Goal: Navigation & Orientation: Find specific page/section

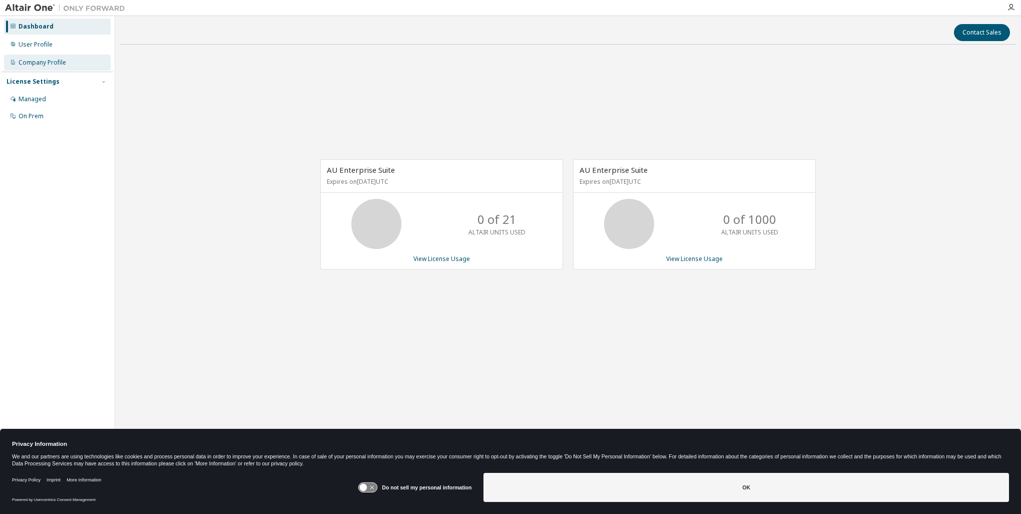
click at [37, 65] on div "Company Profile" at bounding box center [43, 63] width 48 height 8
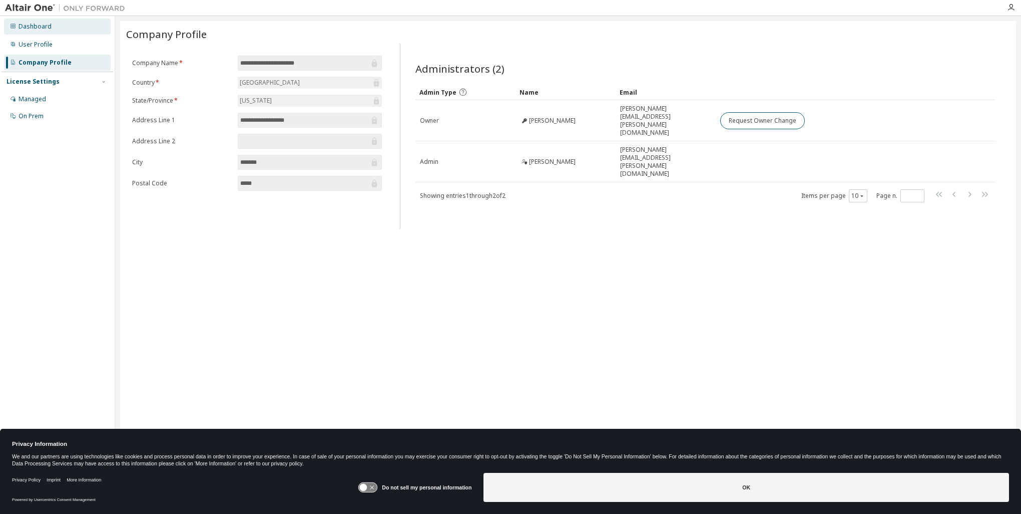
click at [43, 29] on div "Dashboard" at bounding box center [35, 27] width 33 height 8
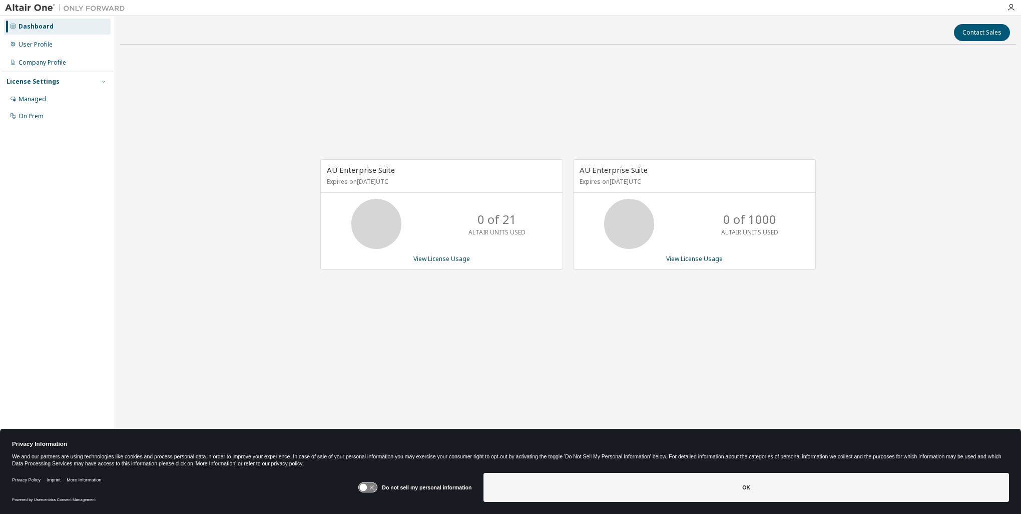
click at [101, 82] on icon "button" at bounding box center [104, 82] width 6 height 6
click at [19, 103] on div "Managed" at bounding box center [33, 99] width 28 height 8
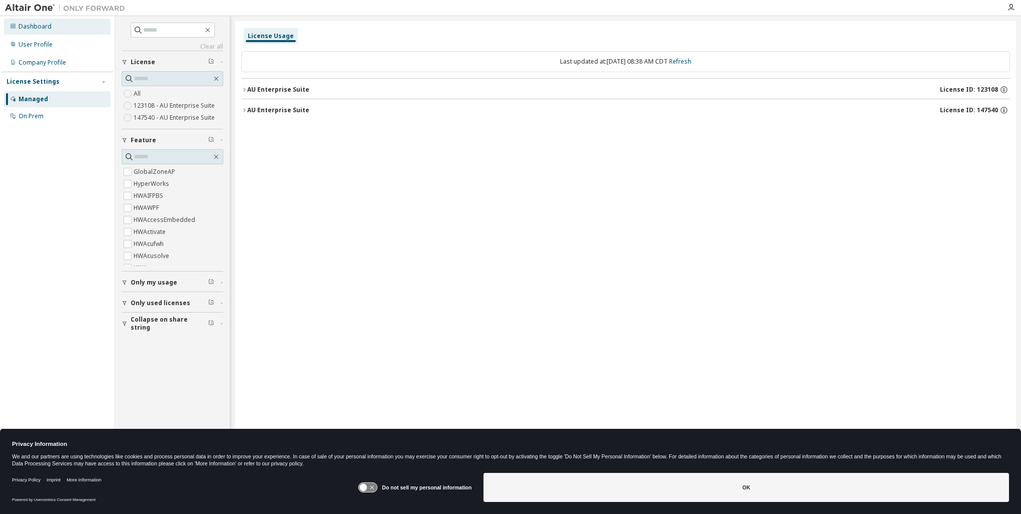
click at [40, 27] on div "Dashboard" at bounding box center [35, 27] width 33 height 8
